Goal: Book appointment/travel/reservation

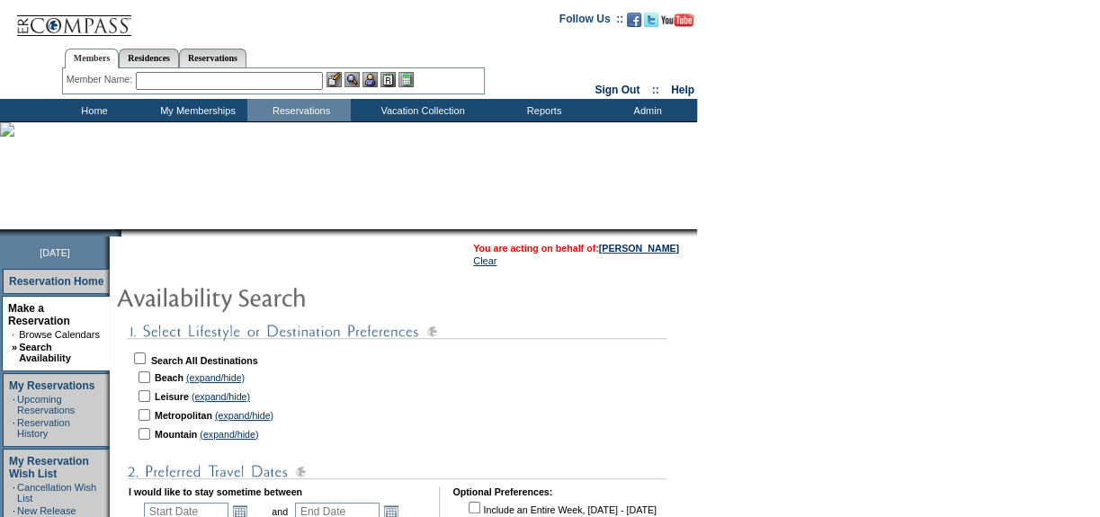
click at [144, 357] on input "checkbox" at bounding box center [140, 359] width 12 height 12
checkbox input "true"
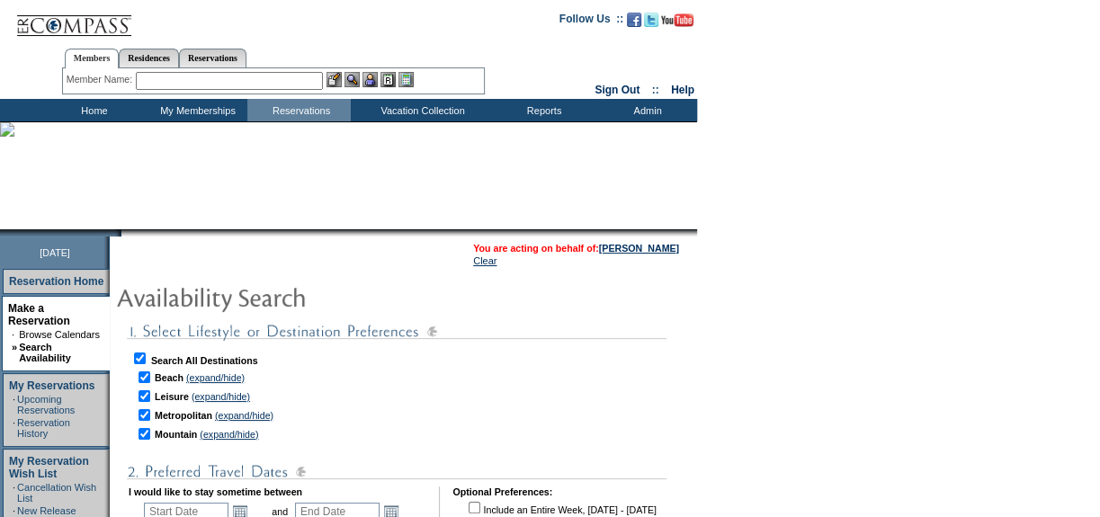
checkbox input "true"
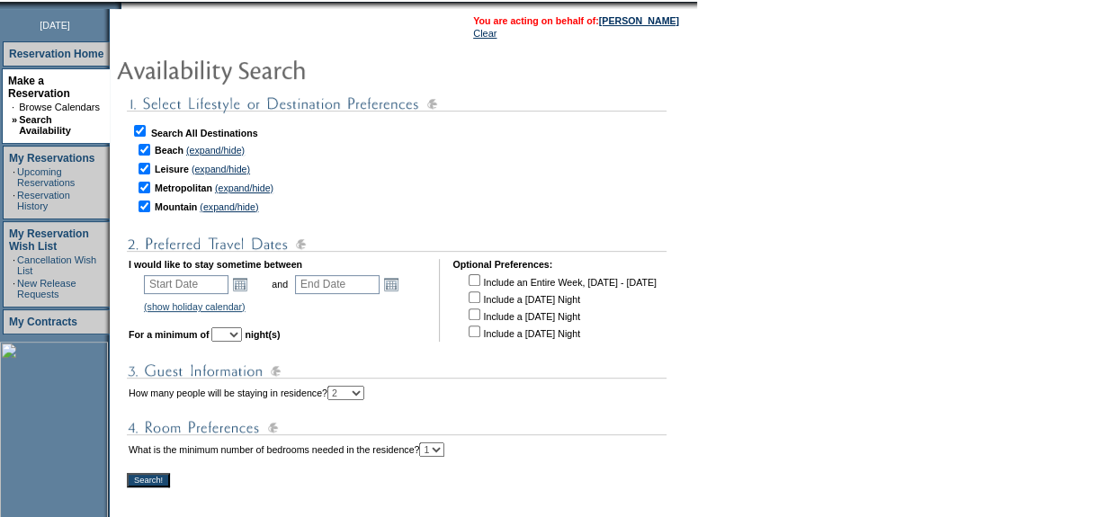
scroll to position [245, 0]
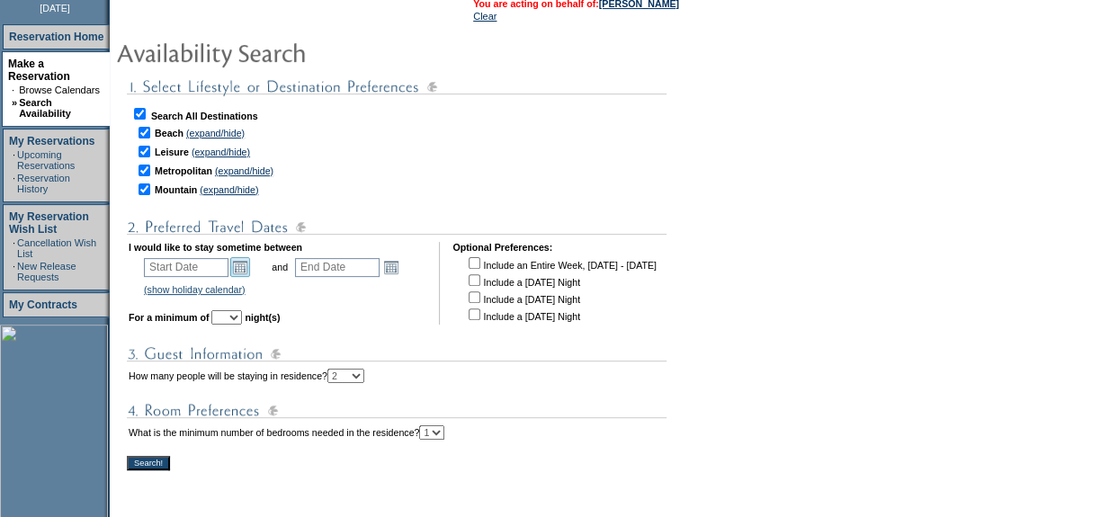
click at [245, 263] on link "Open the calendar popup." at bounding box center [240, 267] width 20 height 20
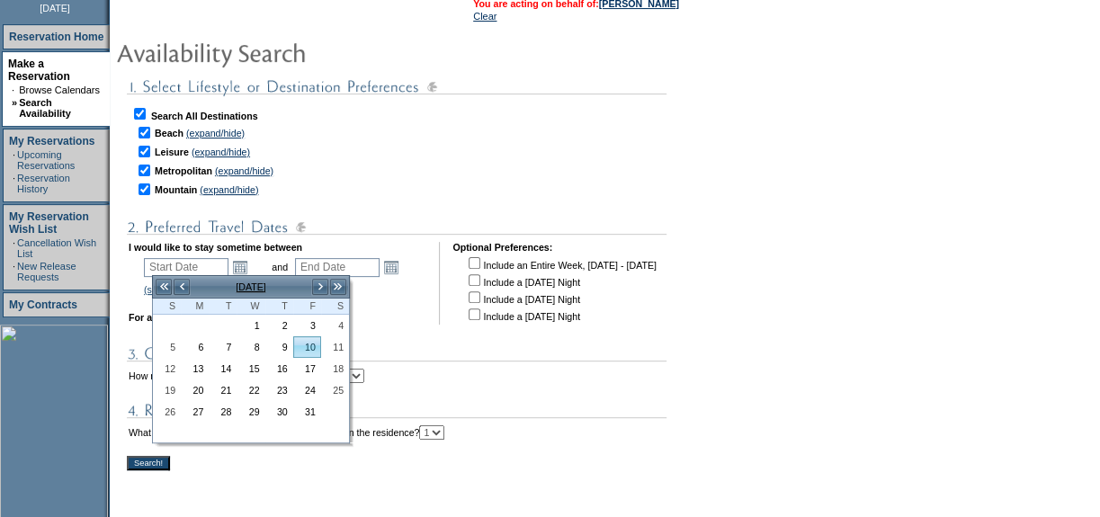
click at [308, 348] on link "10" at bounding box center [307, 347] width 26 height 20
type input "[DATE]"
type input "2025-10-11"
type input "10/10/2025"
type input "10/11/2025"
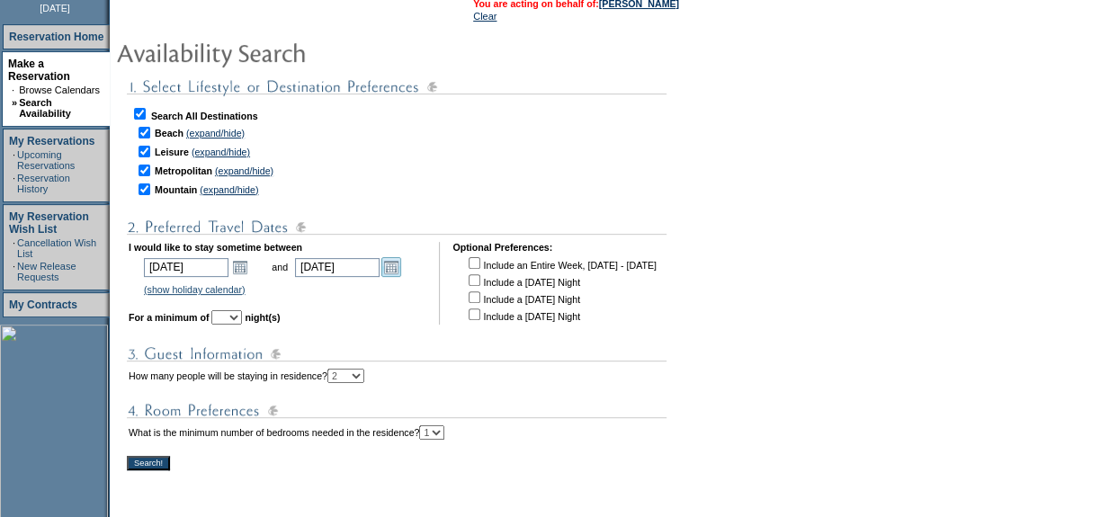
click at [399, 266] on link "Open the calendar popup." at bounding box center [391, 267] width 20 height 20
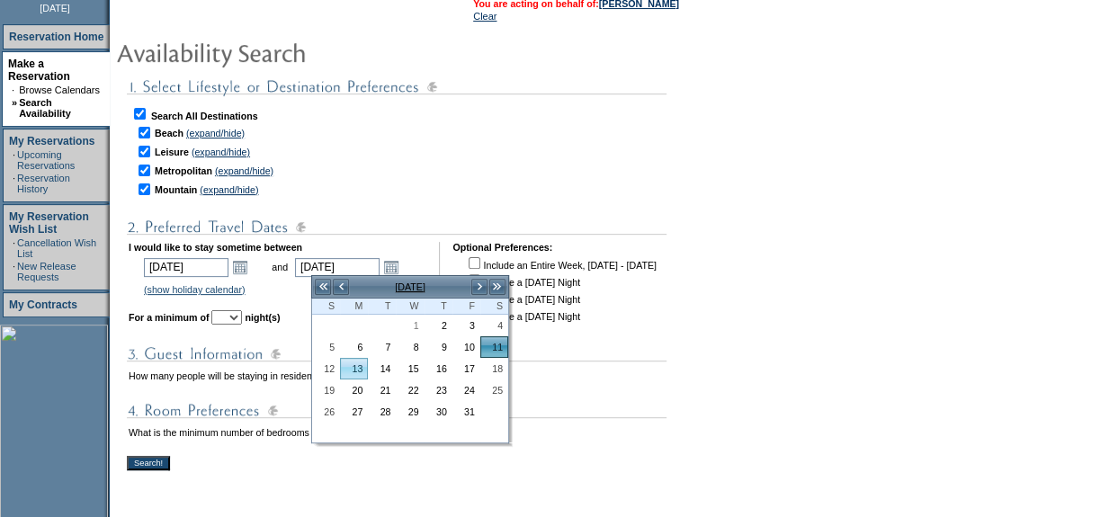
click at [349, 366] on link "13" at bounding box center [354, 369] width 26 height 20
type input "2025-10-13"
type input "10/13/2025"
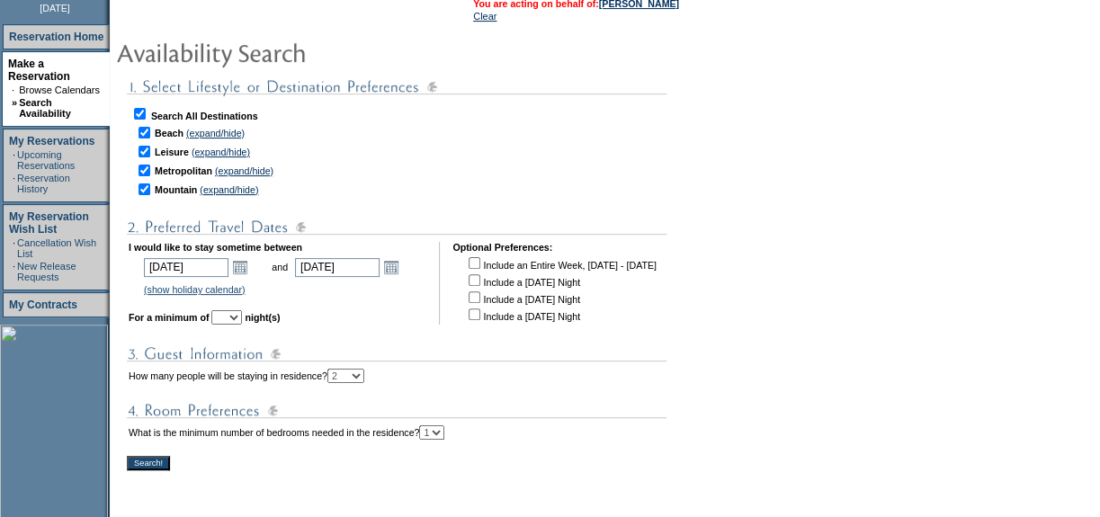
click at [242, 311] on select "1 2 3 4 5 6 7 8 9 10 11 12 13 14" at bounding box center [226, 317] width 31 height 14
select select "3"
click at [236, 310] on select "1 2 3 4 5 6 7 8 9 10 11 12 13 14" at bounding box center [226, 317] width 31 height 14
click at [444, 433] on select "1 2 3 4" at bounding box center [431, 432] width 25 height 14
select select "4"
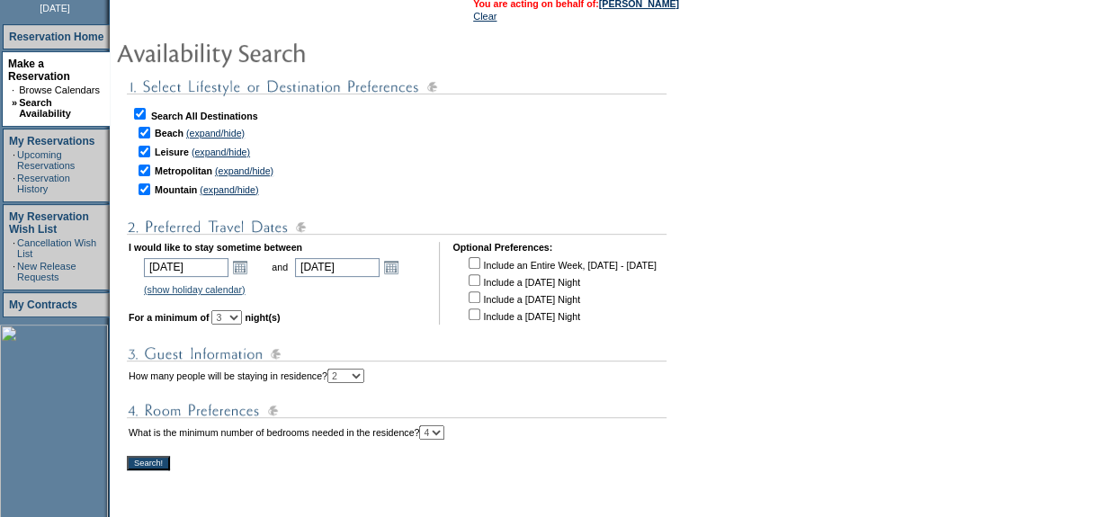
click at [444, 425] on select "1 2 3 4" at bounding box center [431, 432] width 25 height 14
click at [168, 458] on input "Search!" at bounding box center [148, 463] width 43 height 14
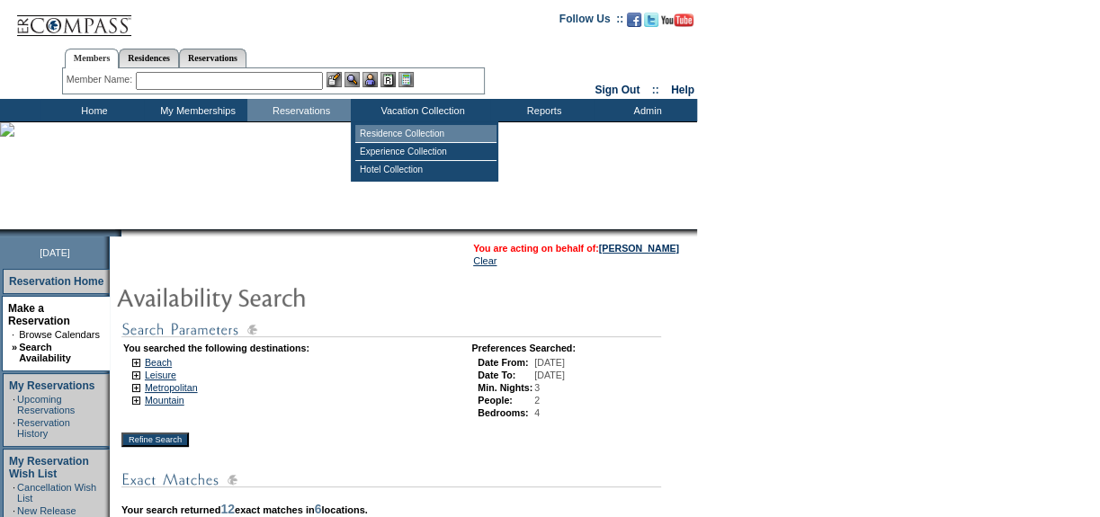
click at [396, 130] on td "Residence Collection" at bounding box center [425, 134] width 141 height 18
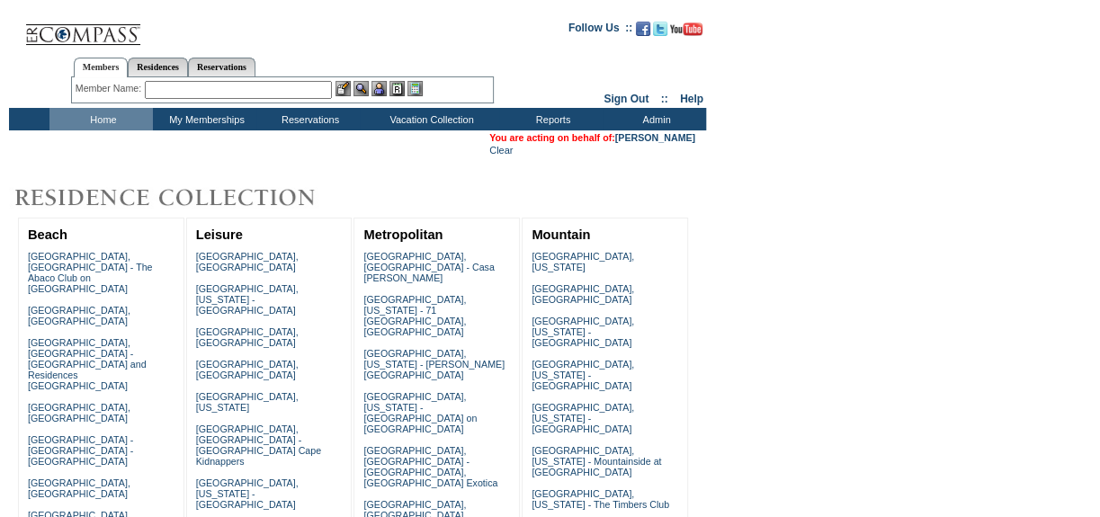
scroll to position [81, 0]
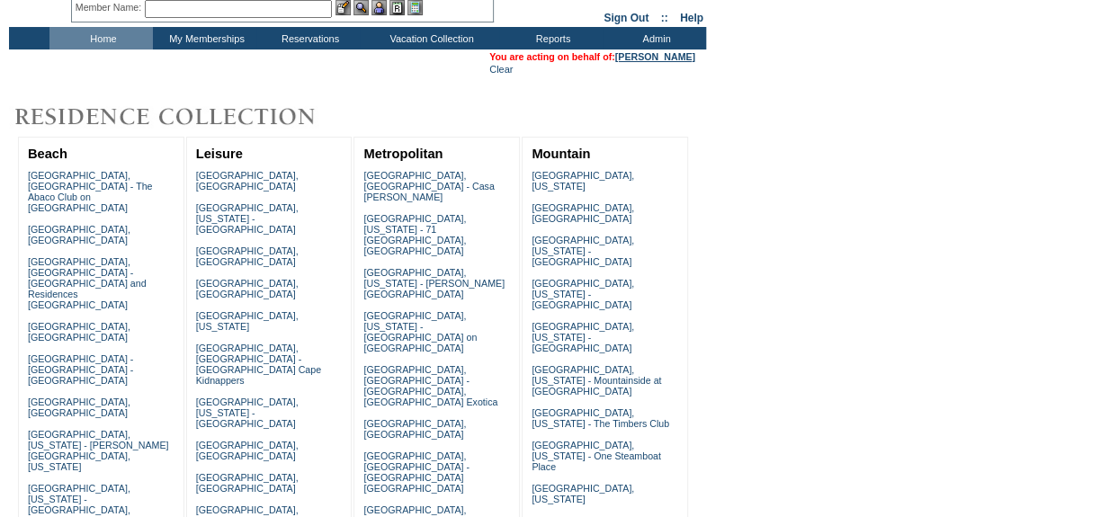
click at [638, 59] on link "[PERSON_NAME]" at bounding box center [655, 56] width 80 height 11
